Goal: Task Accomplishment & Management: Use online tool/utility

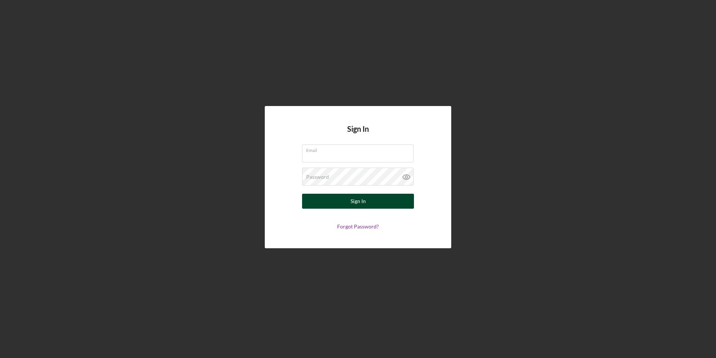
type input "[PERSON_NAME][EMAIL_ADDRESS][PERSON_NAME][DOMAIN_NAME]"
click at [361, 199] on div "Sign In" at bounding box center [358, 201] width 15 height 15
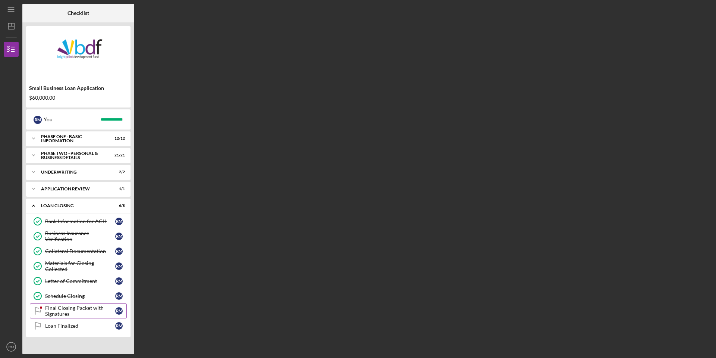
click at [73, 314] on div "Final Closing Packet with Signatures" at bounding box center [80, 311] width 70 height 12
